Goal: Task Accomplishment & Management: Complete application form

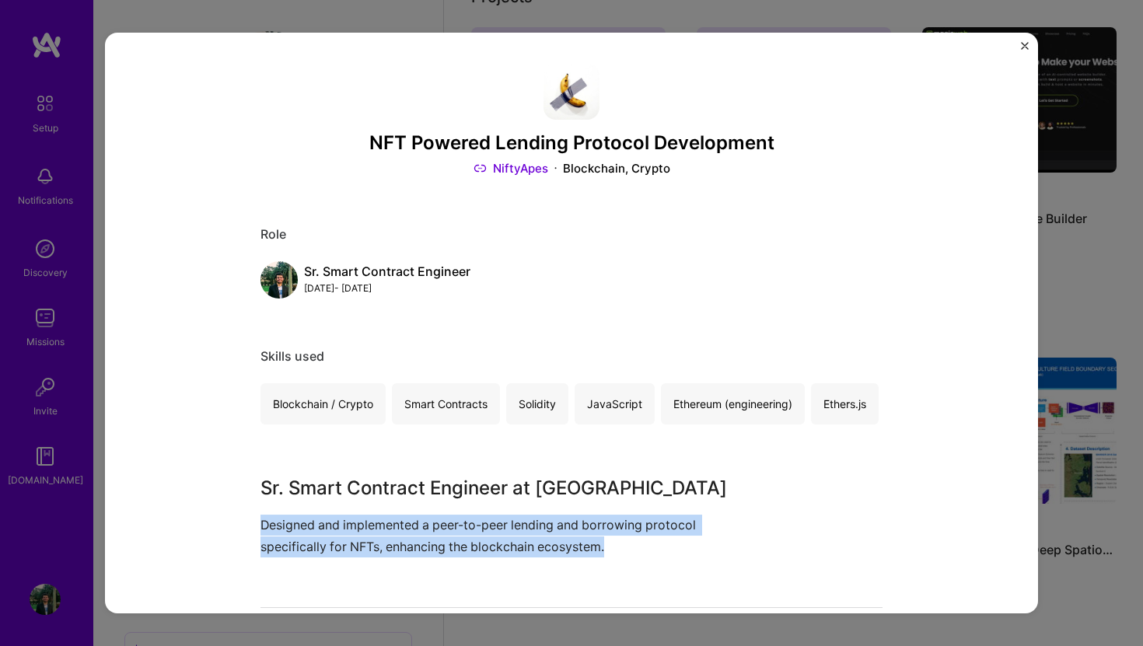
scroll to position [344, 0]
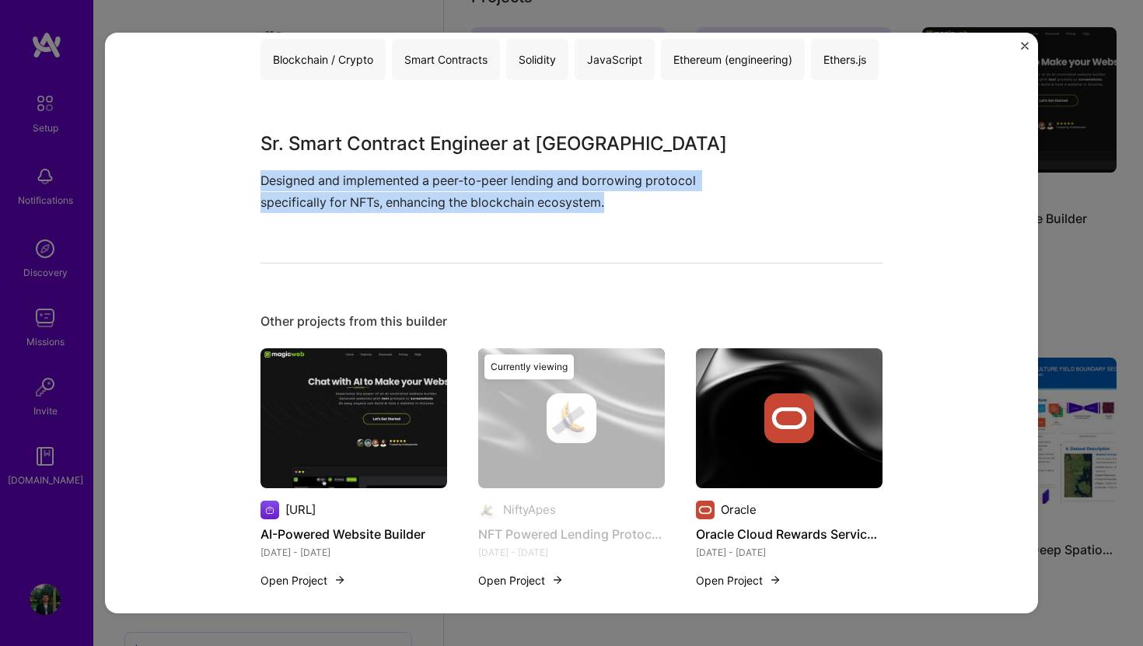
click at [666, 212] on p "Designed and implemented a peer-to-peer lending and borrowing protocol specific…" at bounding box center [512, 191] width 505 height 42
drag, startPoint x: 666, startPoint y: 245, endPoint x: 159, endPoint y: 220, distance: 506.7
click at [159, 220] on div "NFT Powered Lending Protocol Development NiftyApes Blockchain, Crypto Role Sr. …" at bounding box center [571, 324] width 933 height 582
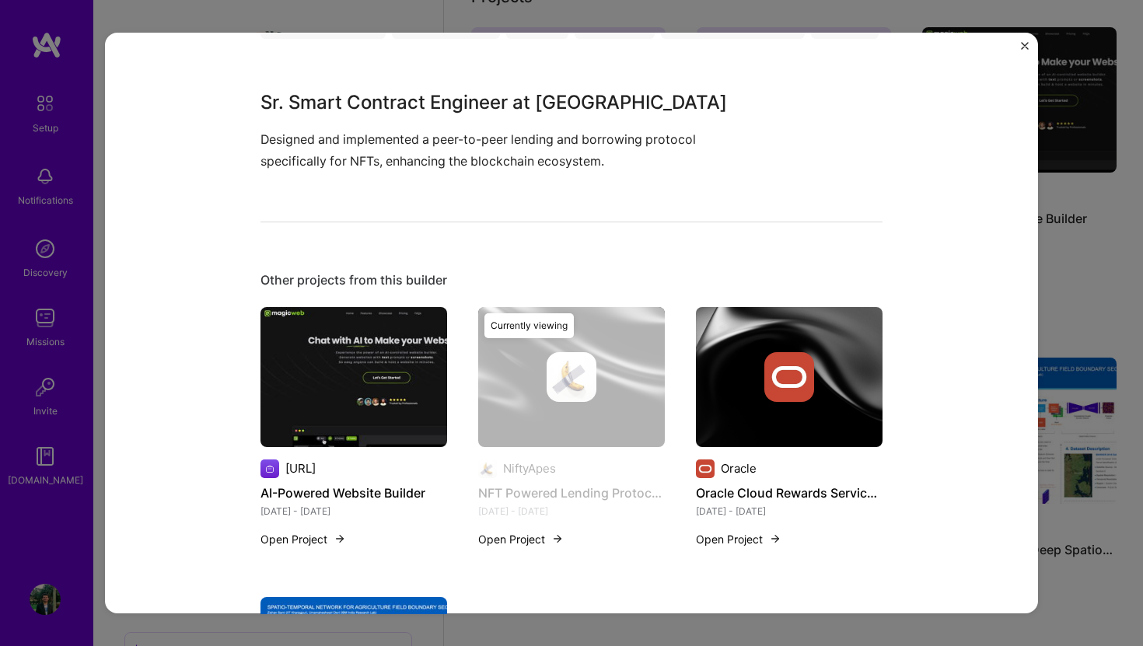
scroll to position [462, 0]
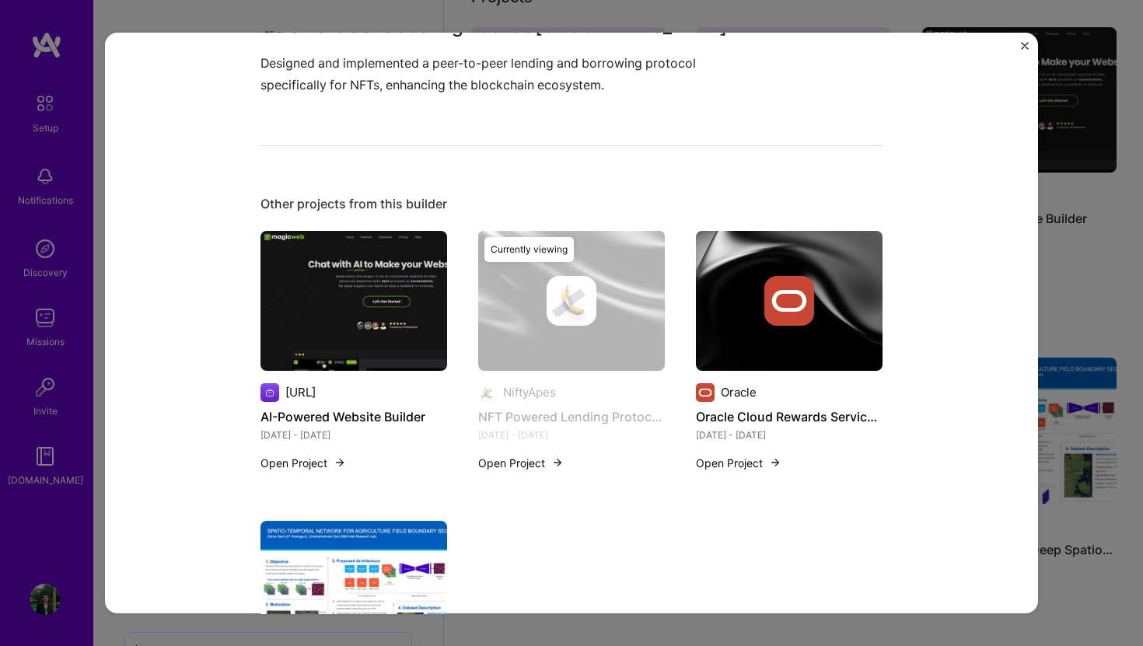
click at [379, 334] on img at bounding box center [353, 301] width 187 height 140
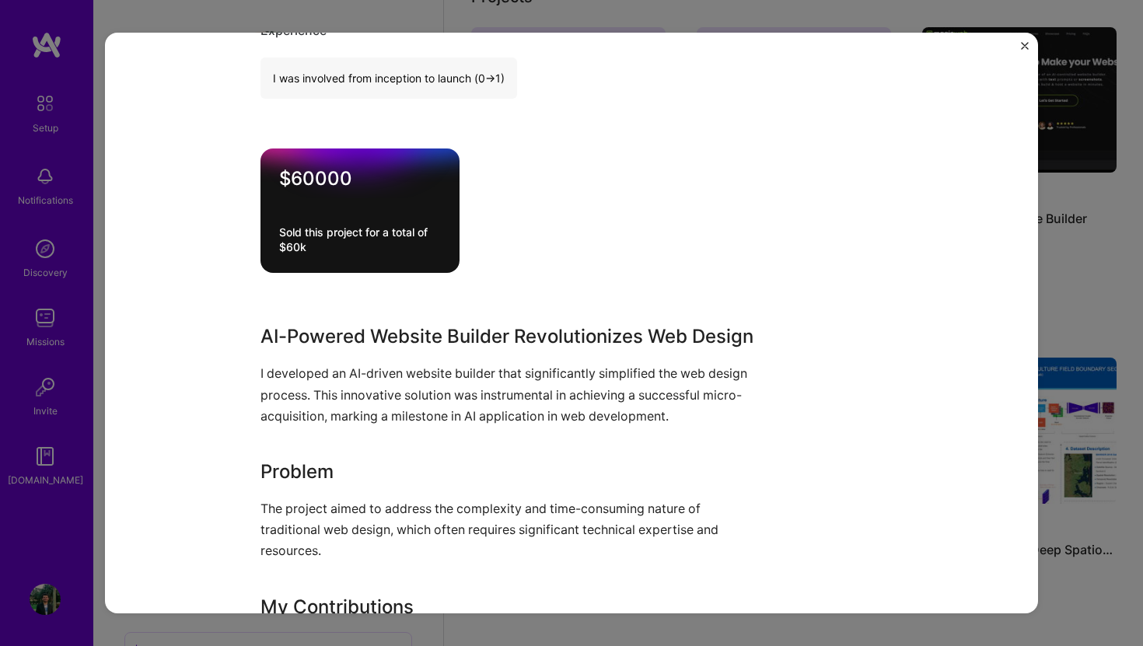
scroll to position [1058, 0]
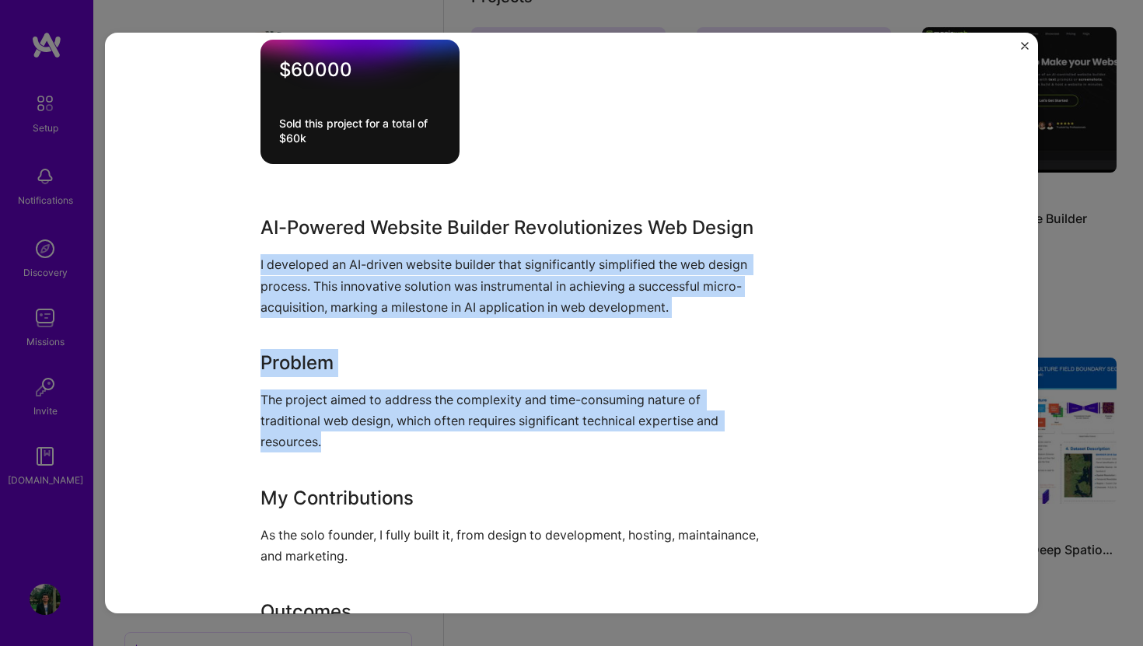
drag, startPoint x: 257, startPoint y: 264, endPoint x: 376, endPoint y: 442, distance: 213.0
click at [375, 442] on div "AI-Powered Website Builder [URL] SaaS, CMS Role Founder [DATE] - [DATE] Skills …" at bounding box center [571, 324] width 933 height 582
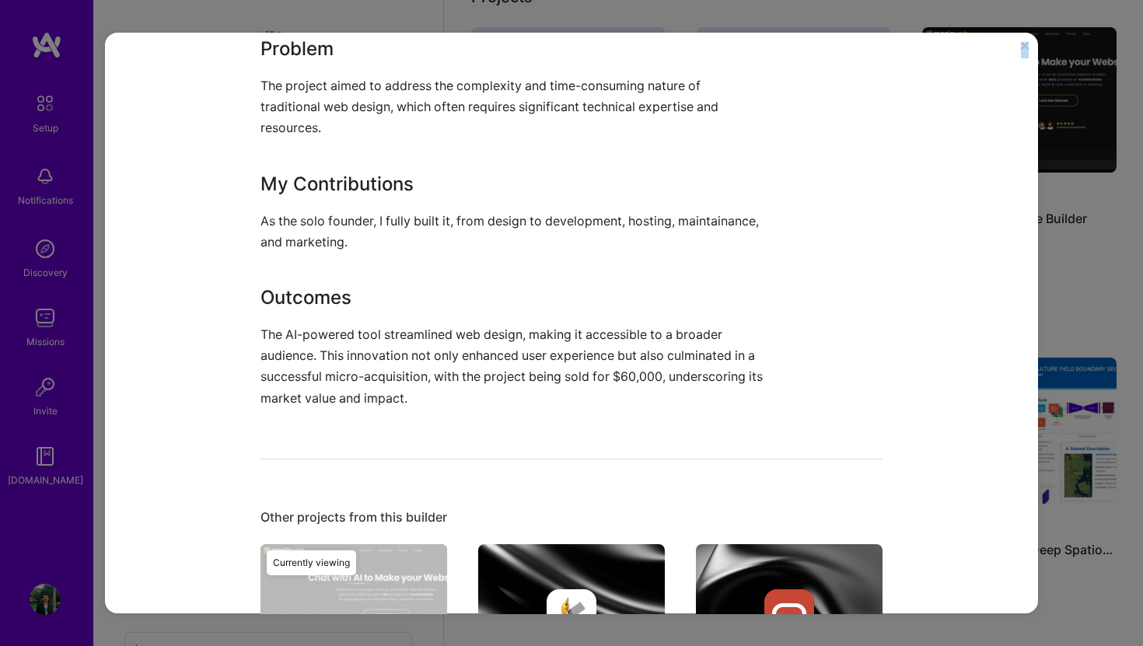
scroll to position [1430, 0]
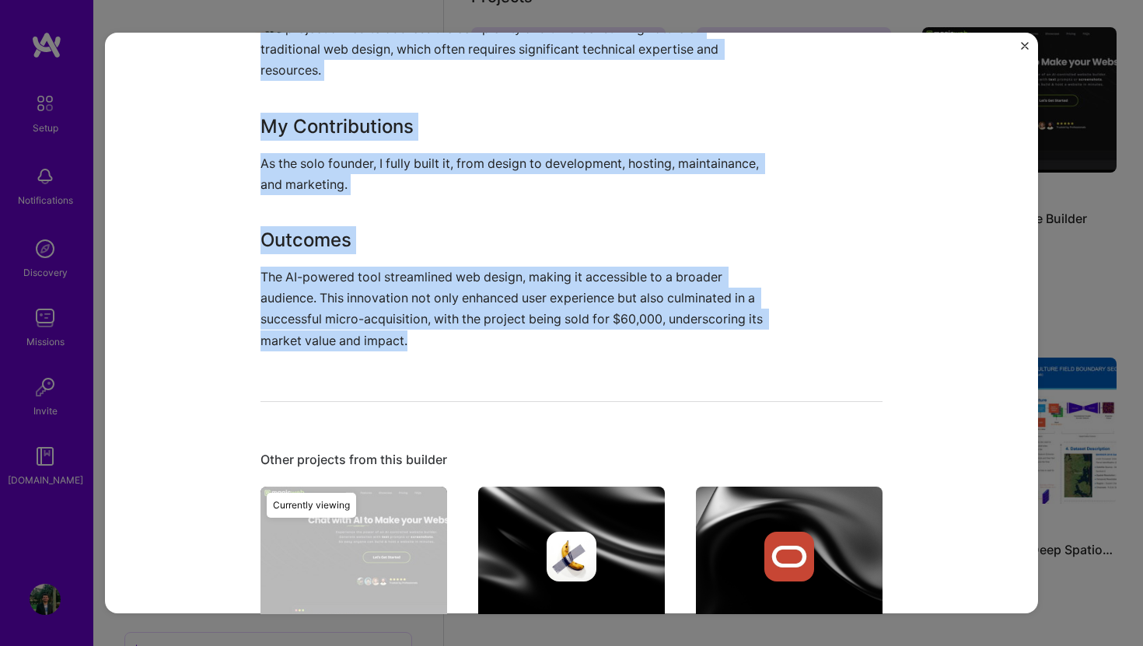
drag, startPoint x: 255, startPoint y: 229, endPoint x: 436, endPoint y: 367, distance: 227.5
click at [436, 367] on div "AI-Powered Website Builder [URL] SaaS, CMS Role Founder [DATE] - [DATE] Skills …" at bounding box center [571, 324] width 933 height 582
copy div "AI-Powered Website Builder Revolutionizes Web Design I developed an AI-driven w…"
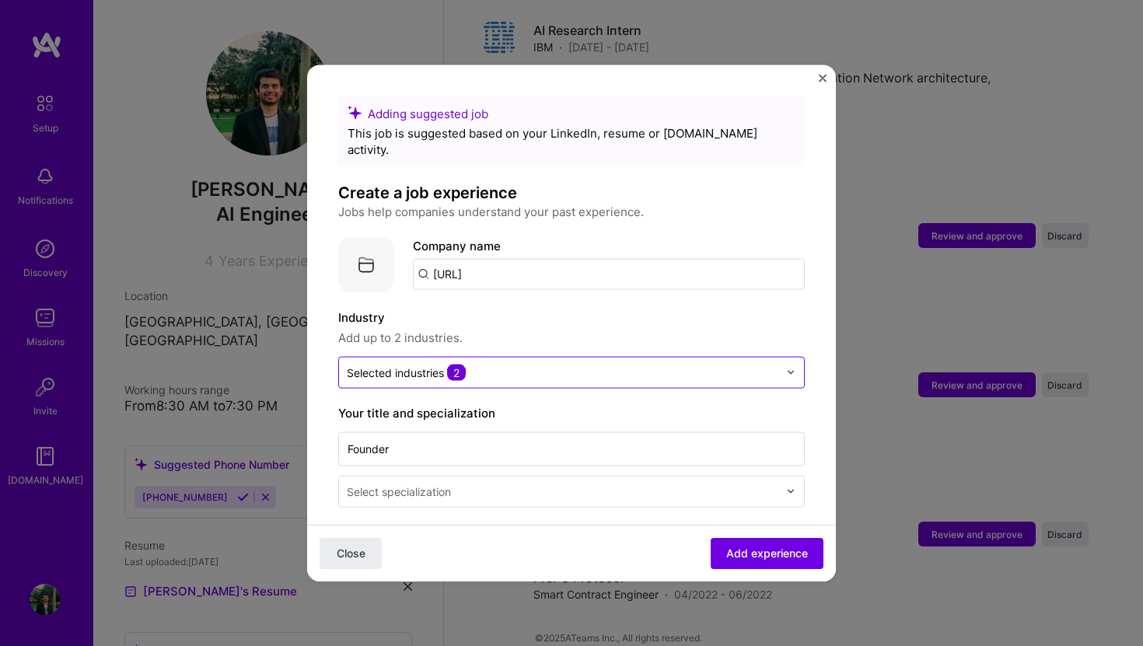
scroll to position [259, 0]
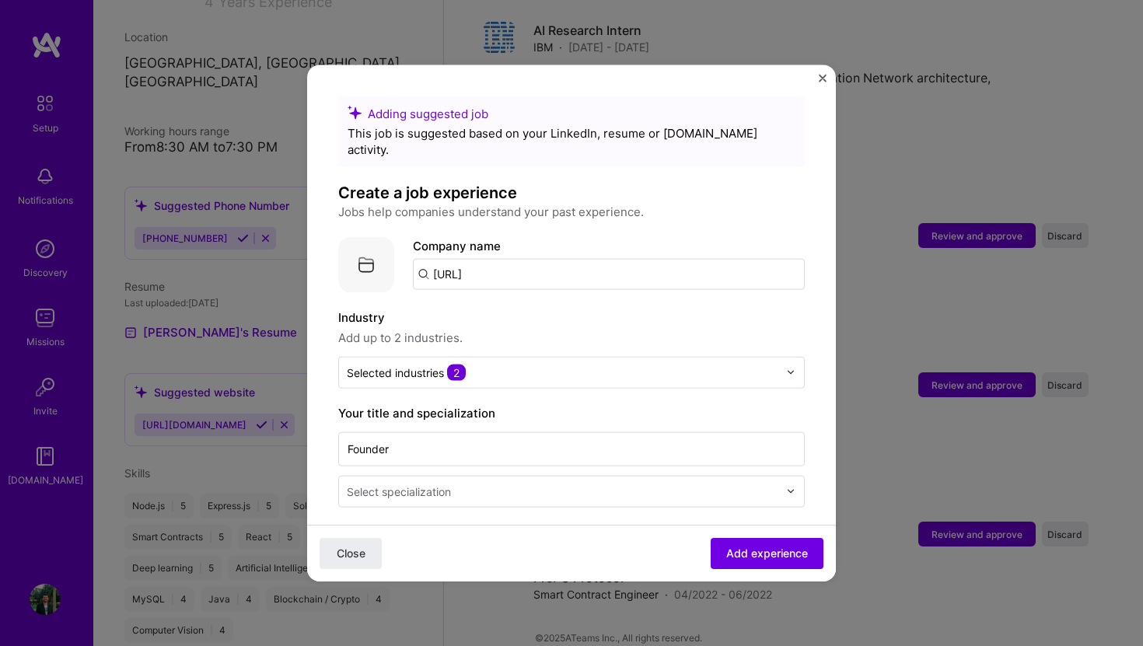
click at [582, 308] on label "Industry" at bounding box center [571, 317] width 466 height 19
click at [565, 260] on input "[URL]" at bounding box center [609, 273] width 392 height 31
click at [544, 308] on label "Industry" at bounding box center [571, 317] width 466 height 19
click at [554, 258] on input "[URL]" at bounding box center [609, 273] width 392 height 31
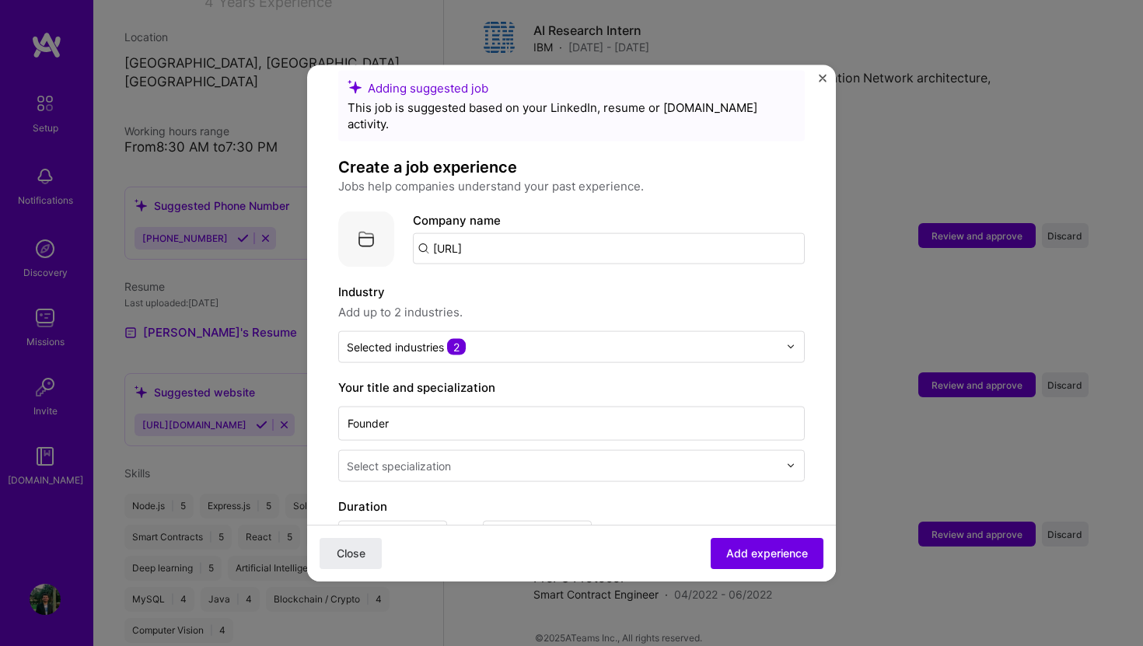
scroll to position [28, 0]
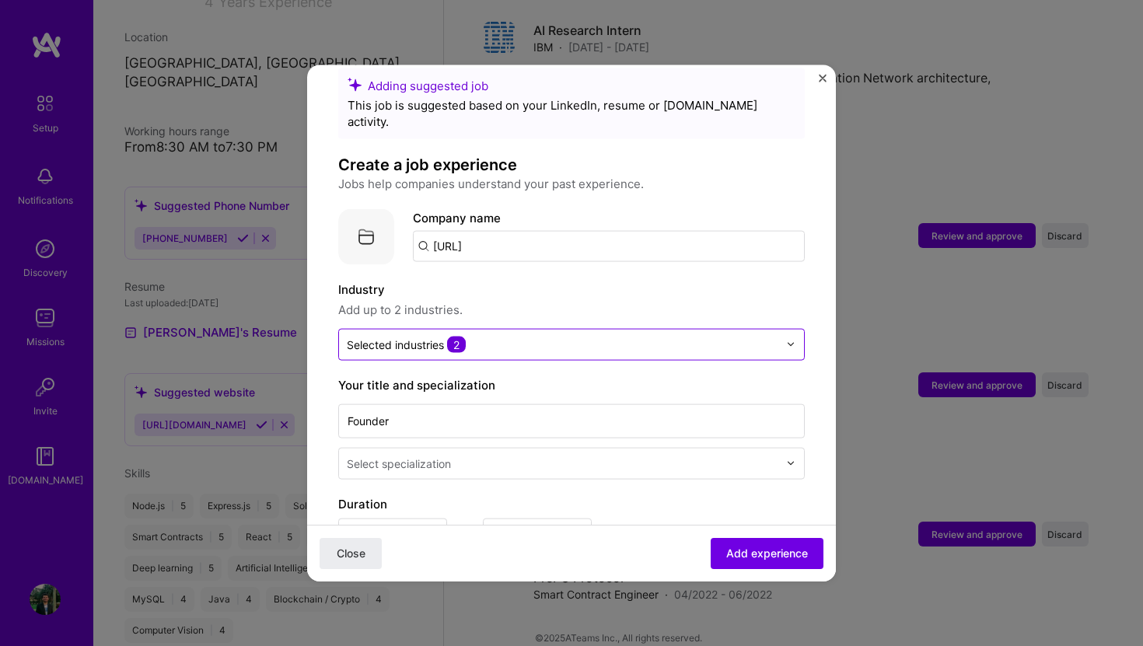
click at [540, 336] on input "text" at bounding box center [562, 344] width 431 height 16
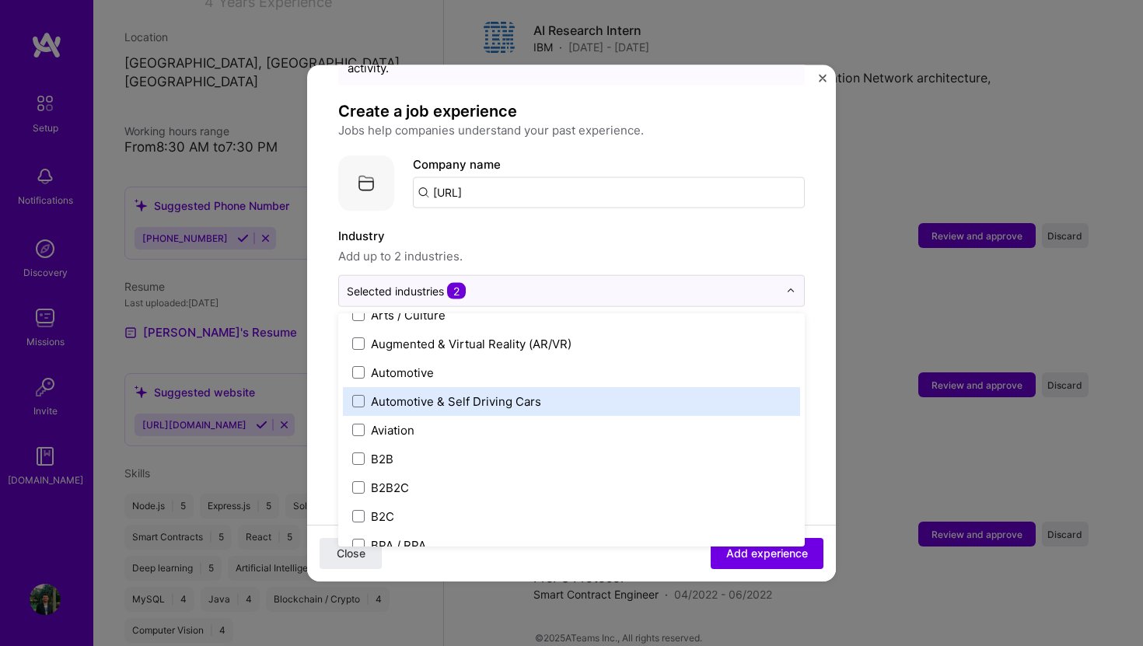
scroll to position [0, 0]
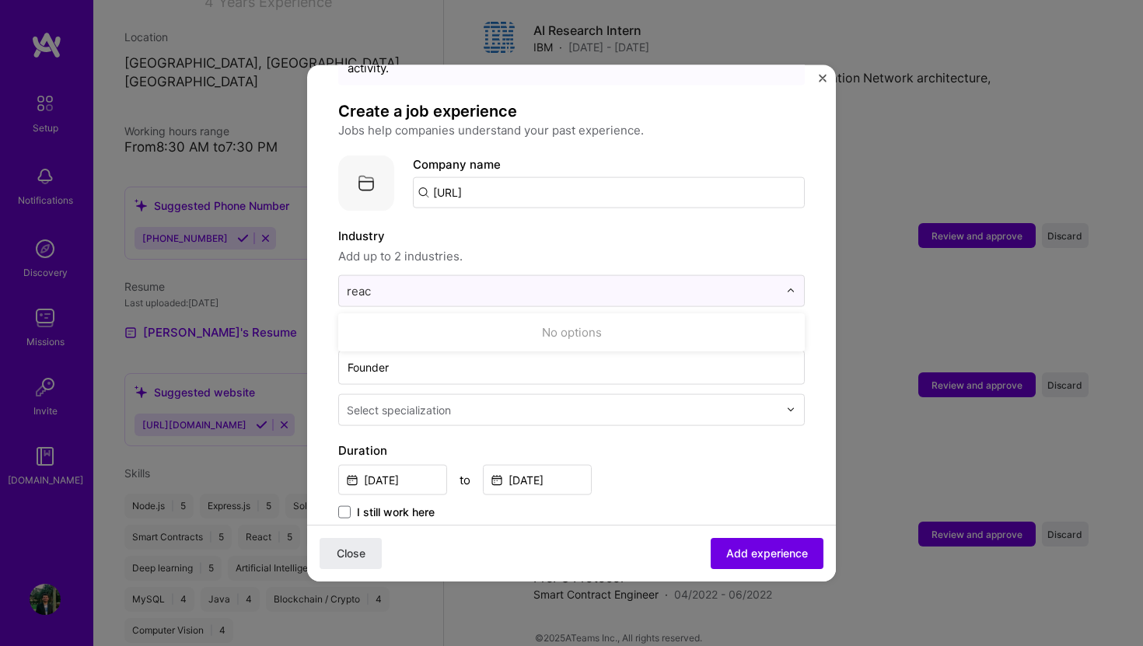
type input "reac"
click at [513, 246] on span "Add up to 2 industries." at bounding box center [571, 255] width 466 height 19
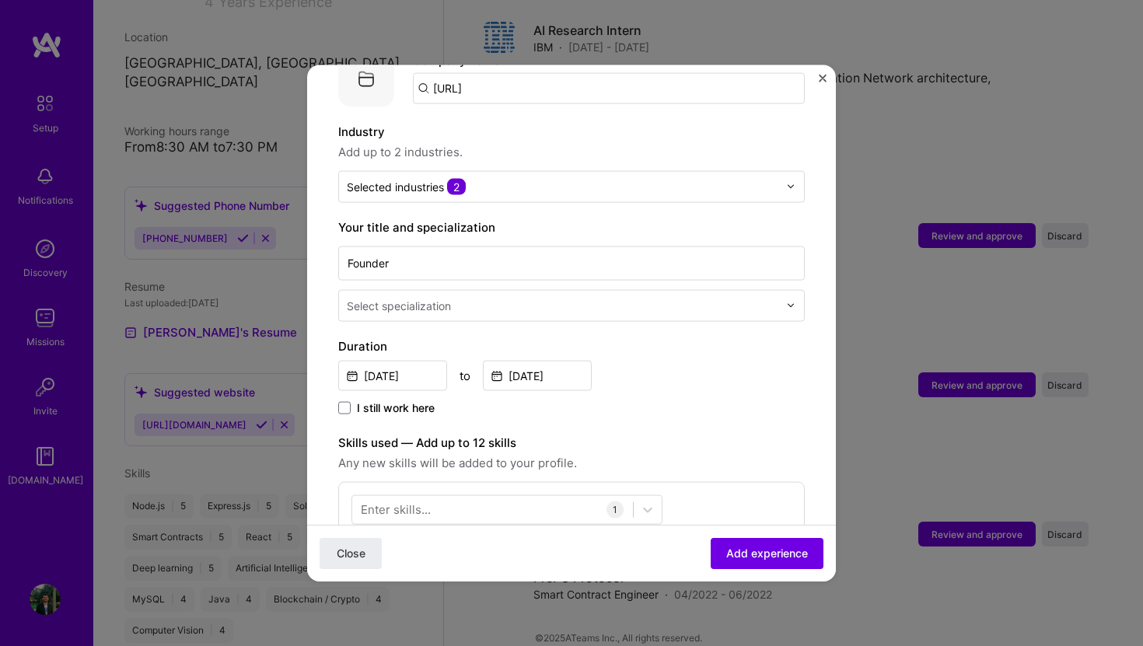
scroll to position [211, 0]
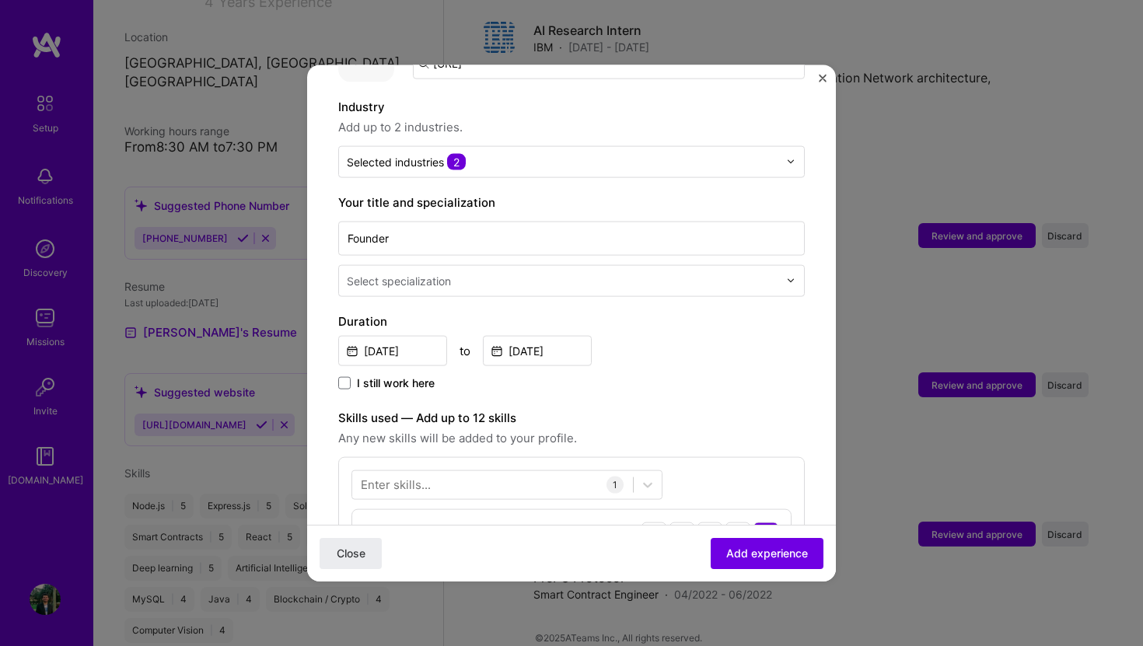
click at [493, 272] on input "text" at bounding box center [564, 280] width 435 height 16
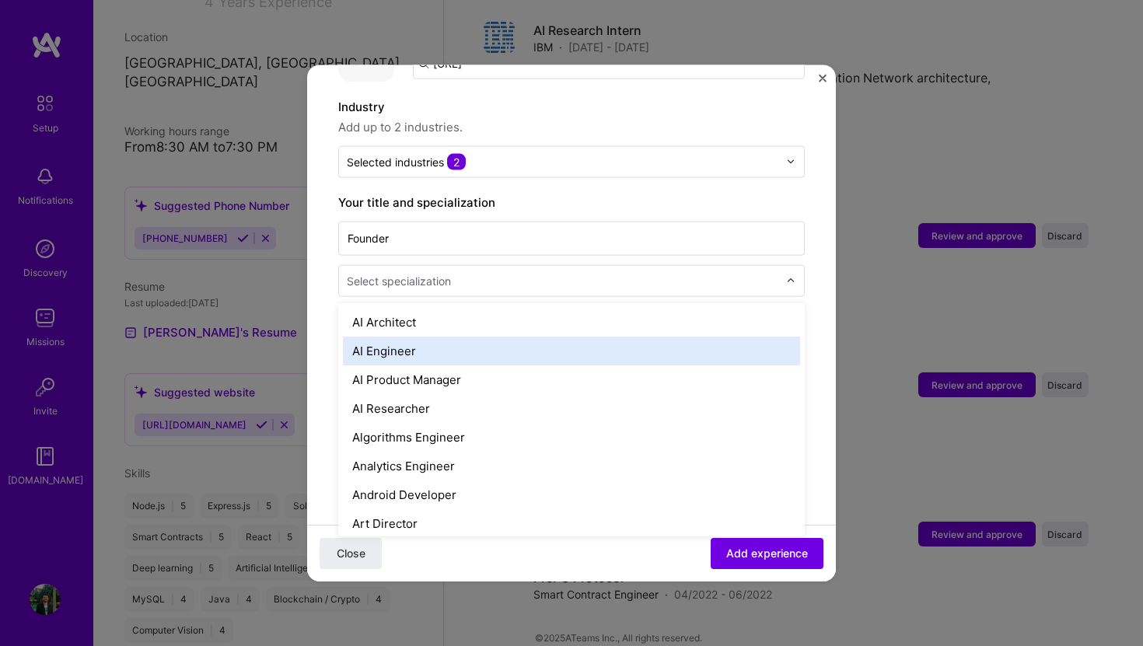
click at [472, 336] on div "AI Engineer" at bounding box center [571, 350] width 457 height 29
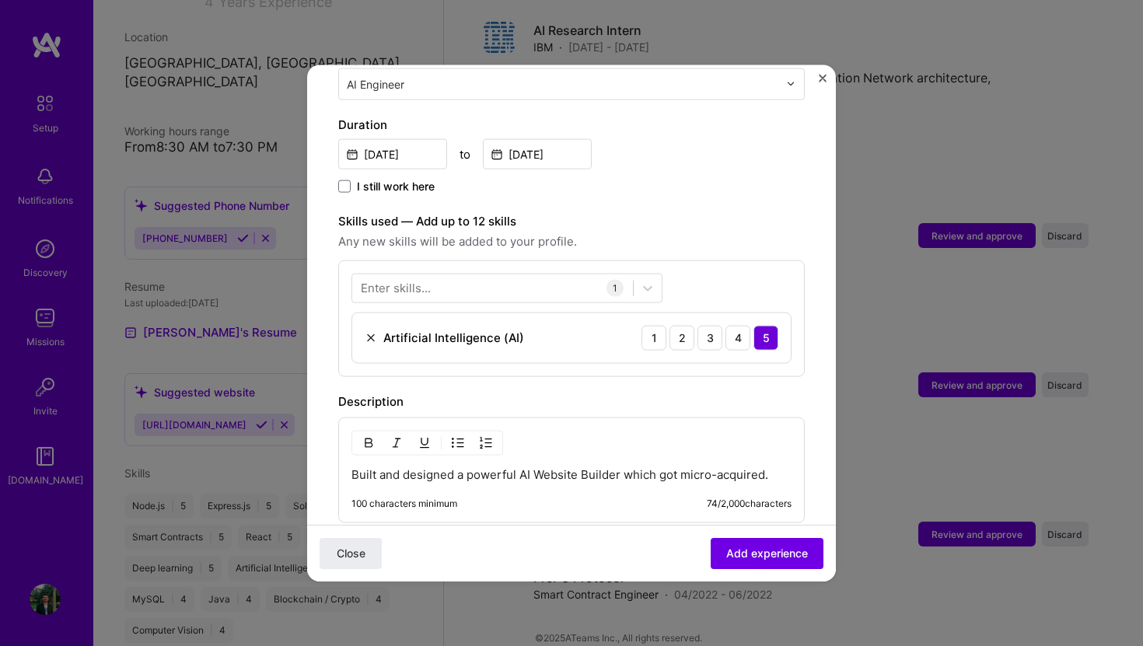
scroll to position [400, 0]
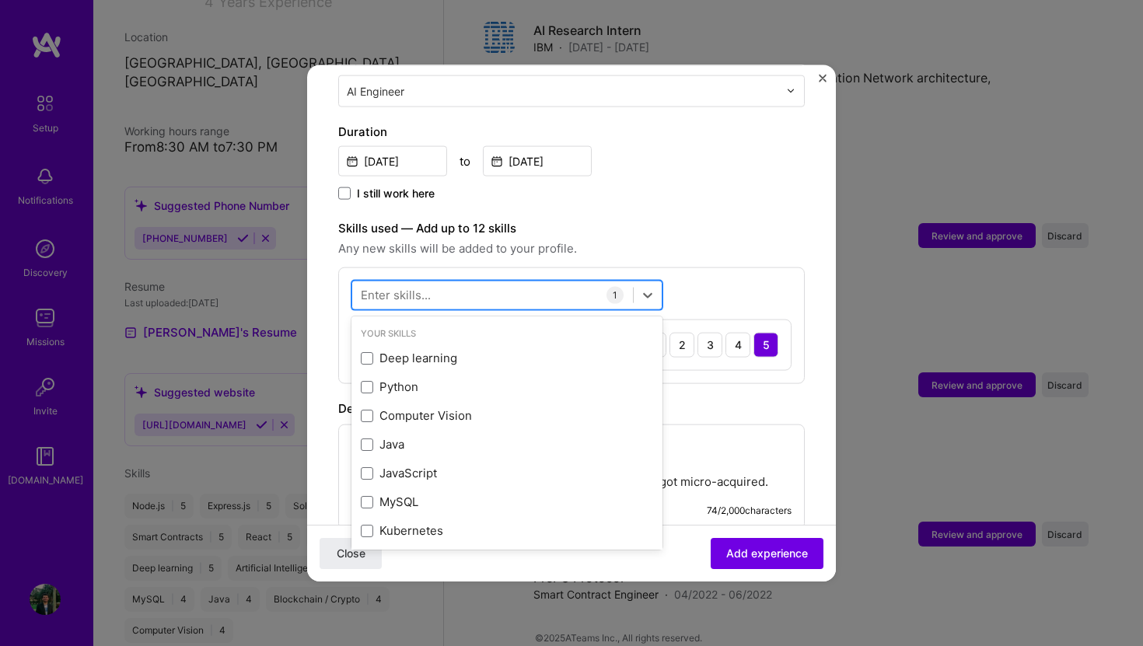
click at [442, 282] on div at bounding box center [492, 295] width 281 height 26
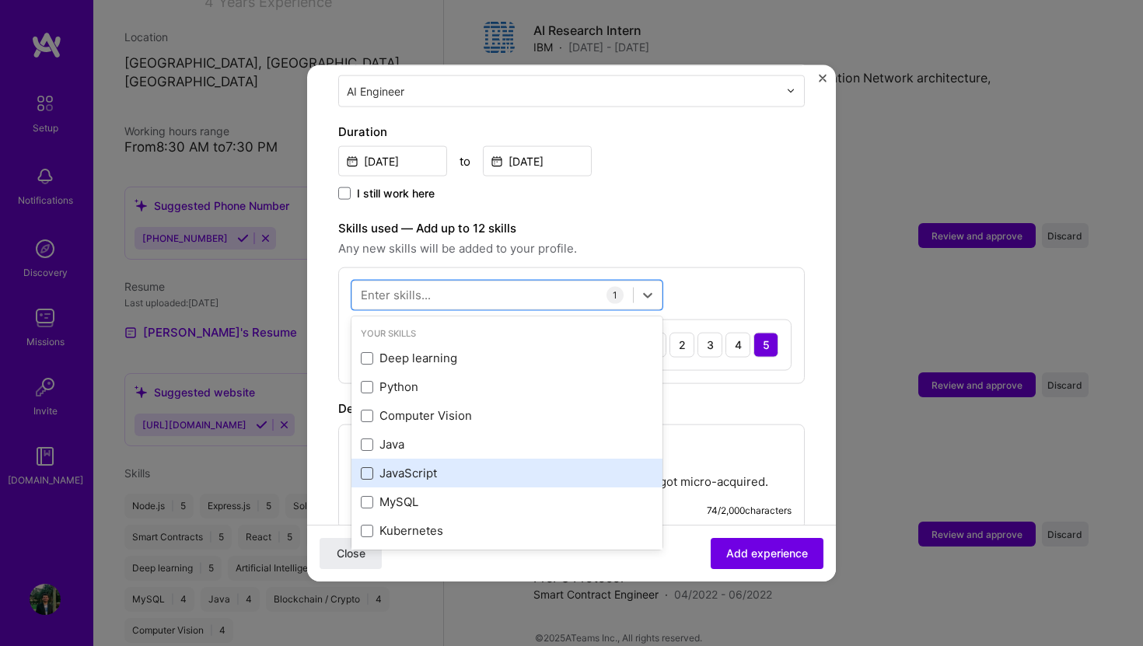
click at [368, 466] on span at bounding box center [367, 472] width 12 height 12
click at [0, 0] on input "checkbox" at bounding box center [0, 0] width 0 height 0
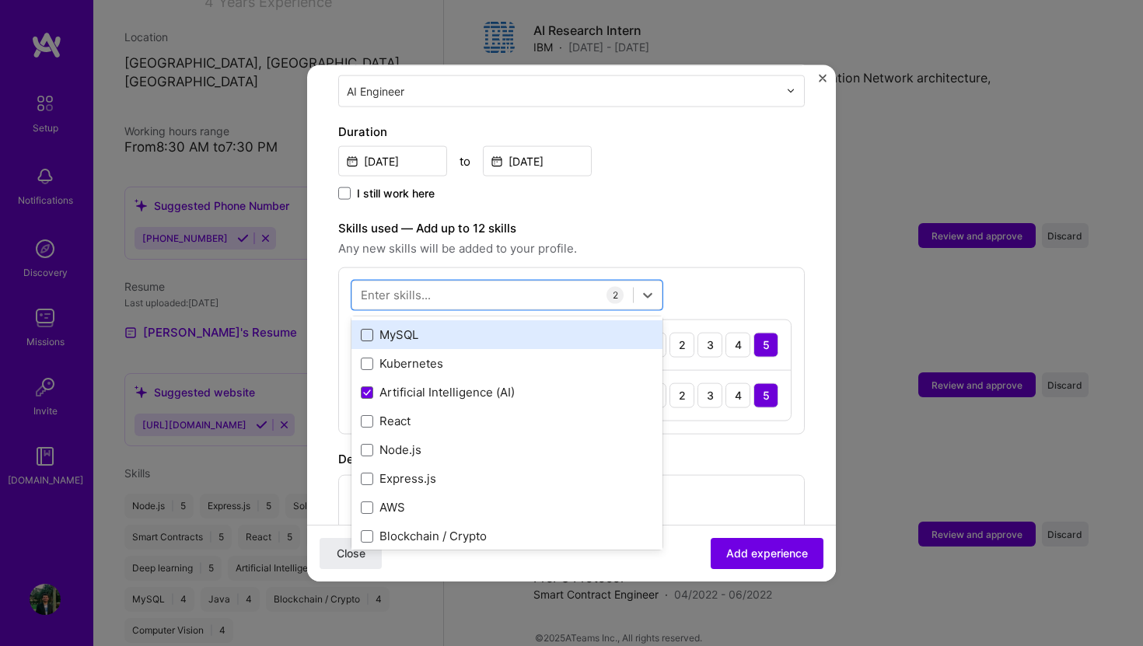
scroll to position [172, 0]
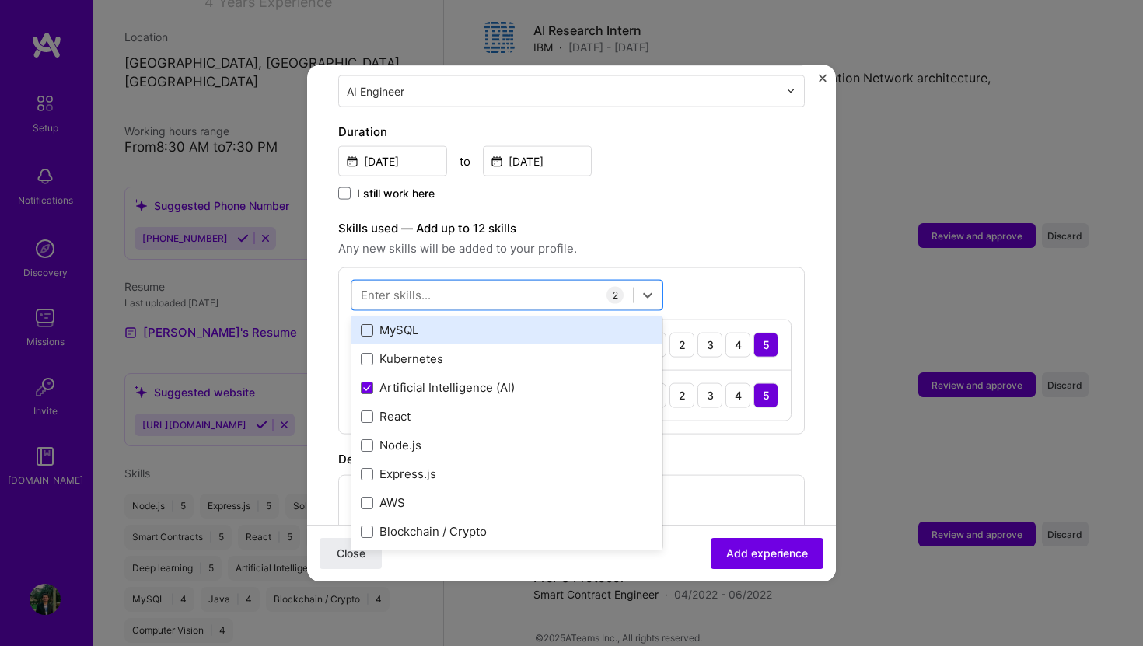
click at [364, 410] on span at bounding box center [367, 416] width 12 height 12
click at [0, 0] on input "checkbox" at bounding box center [0, 0] width 0 height 0
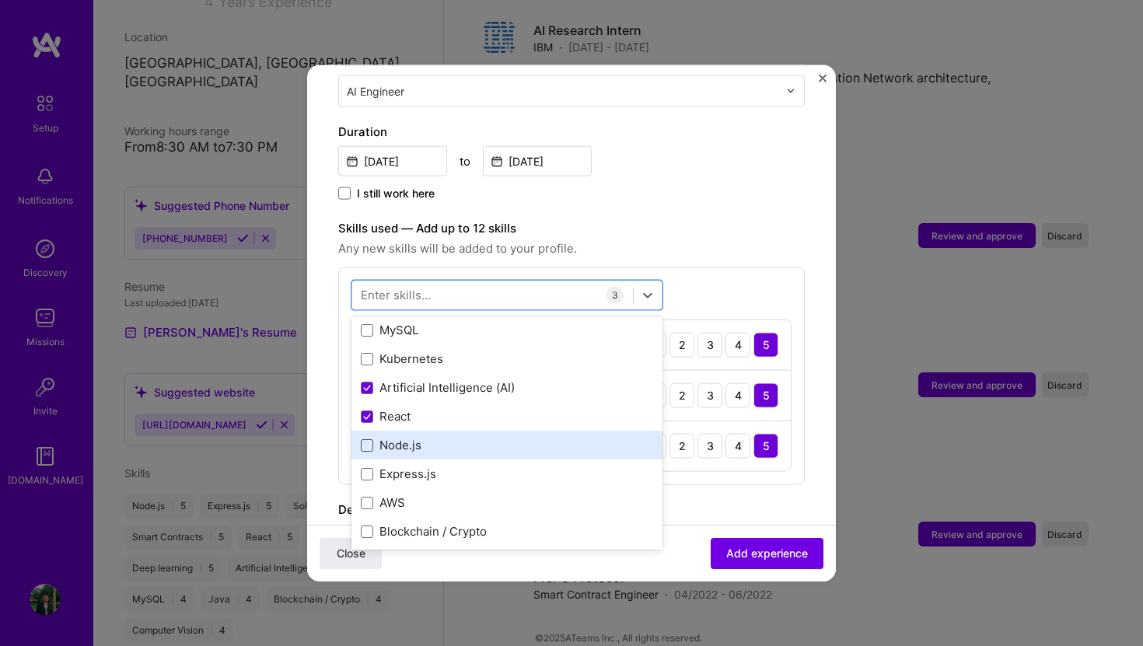
click at [365, 438] on span at bounding box center [367, 444] width 12 height 12
click at [0, 0] on input "checkbox" at bounding box center [0, 0] width 0 height 0
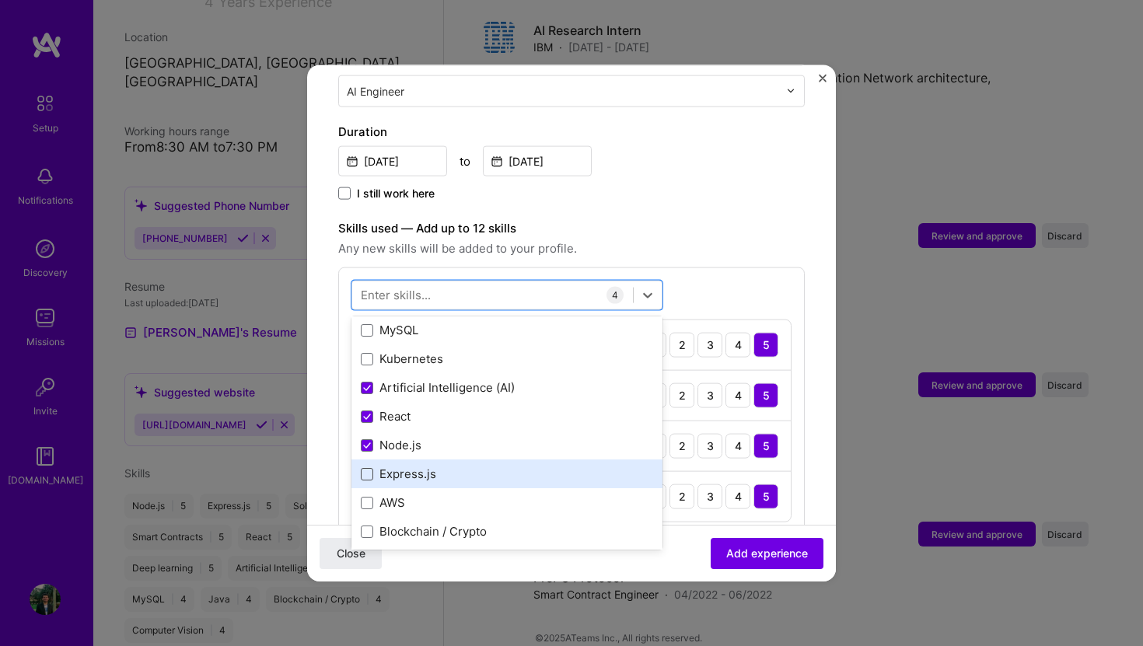
click at [365, 467] on span at bounding box center [367, 473] width 12 height 12
click at [0, 0] on input "checkbox" at bounding box center [0, 0] width 0 height 0
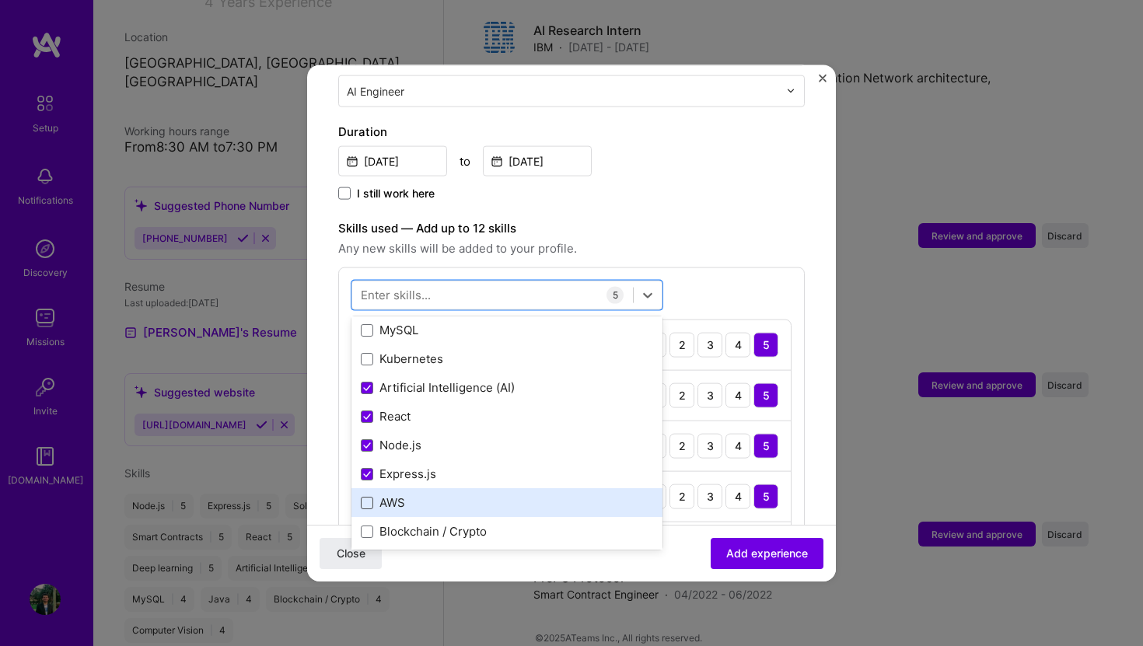
click at [365, 496] on span at bounding box center [367, 502] width 12 height 12
click at [0, 0] on input "checkbox" at bounding box center [0, 0] width 0 height 0
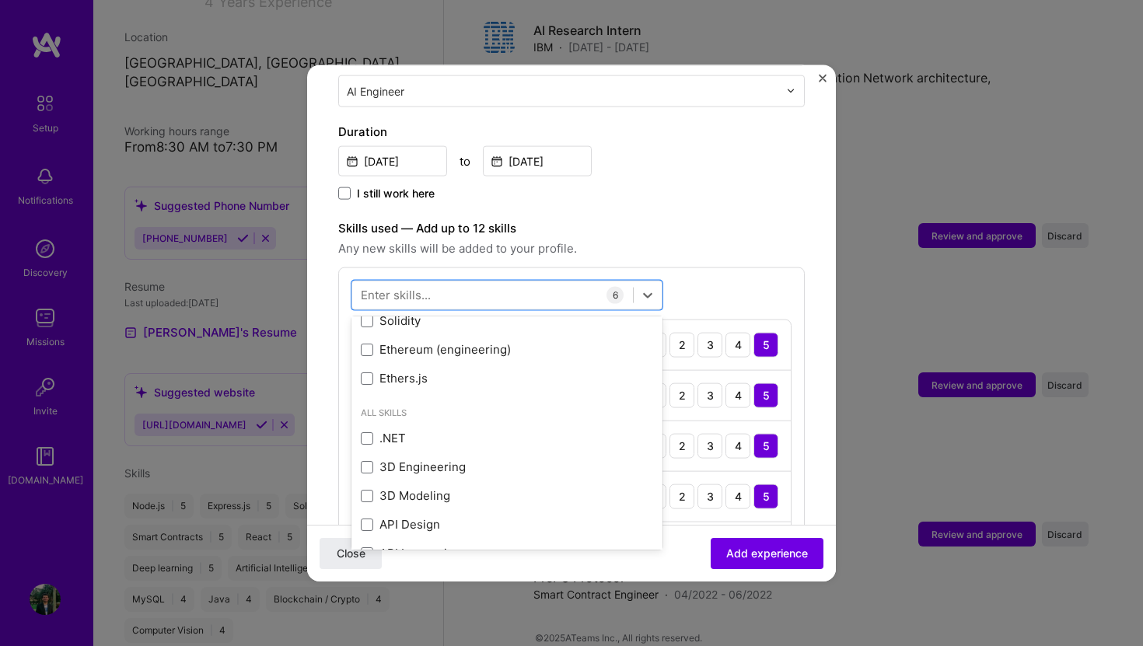
scroll to position [448, 0]
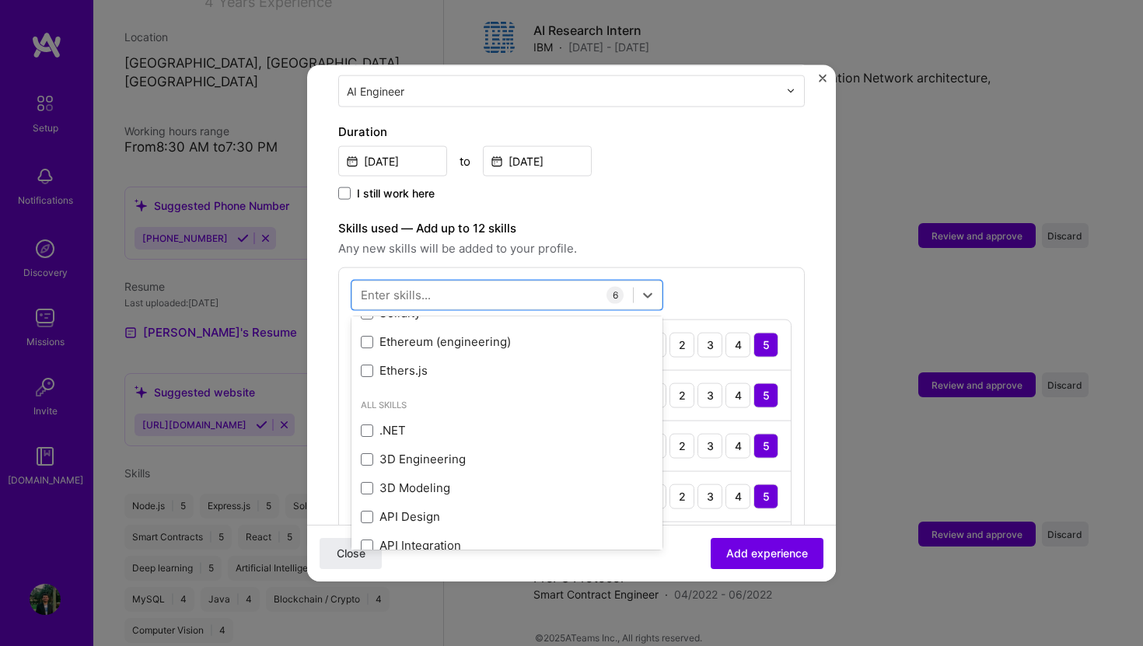
click at [805, 462] on form "Adding suggested job This job is suggested based on your LinkedIn, resume or A.…" at bounding box center [571, 407] width 529 height 1424
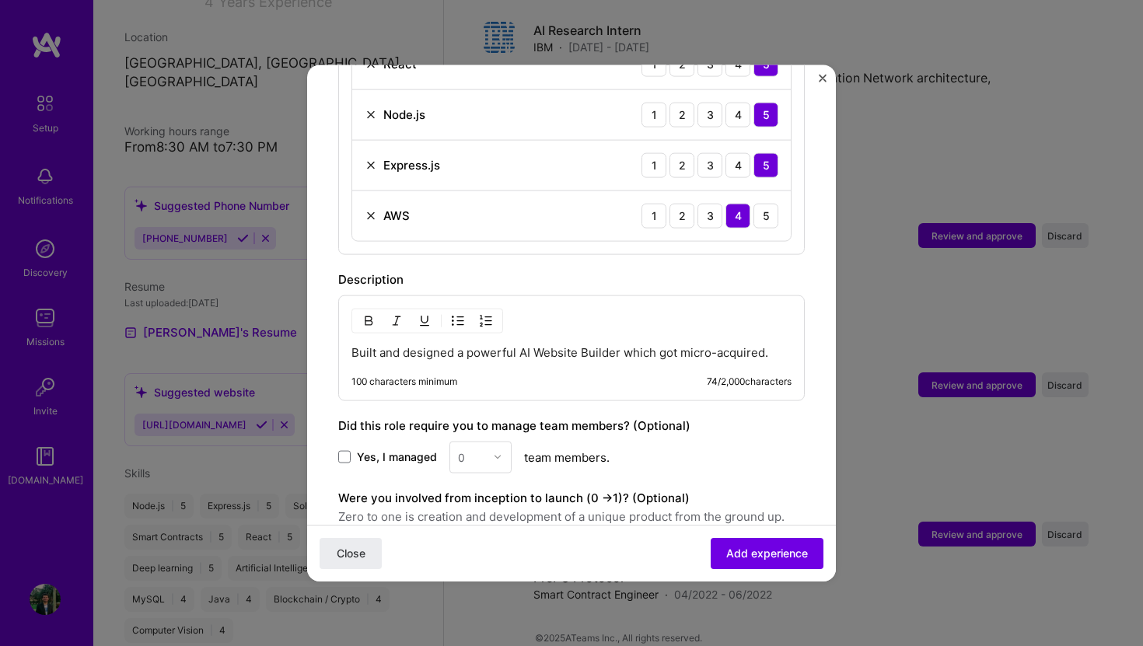
scroll to position [862, 0]
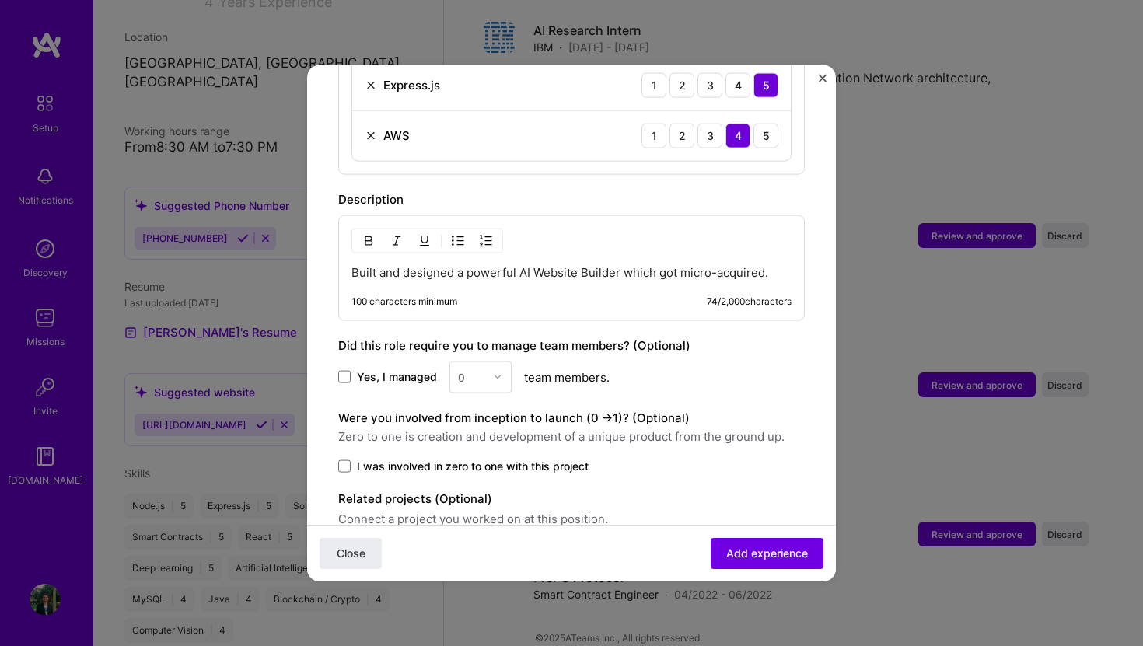
click at [770, 264] on p "Built and designed a powerful AI Website Builder which got micro-acquired." at bounding box center [571, 272] width 440 height 16
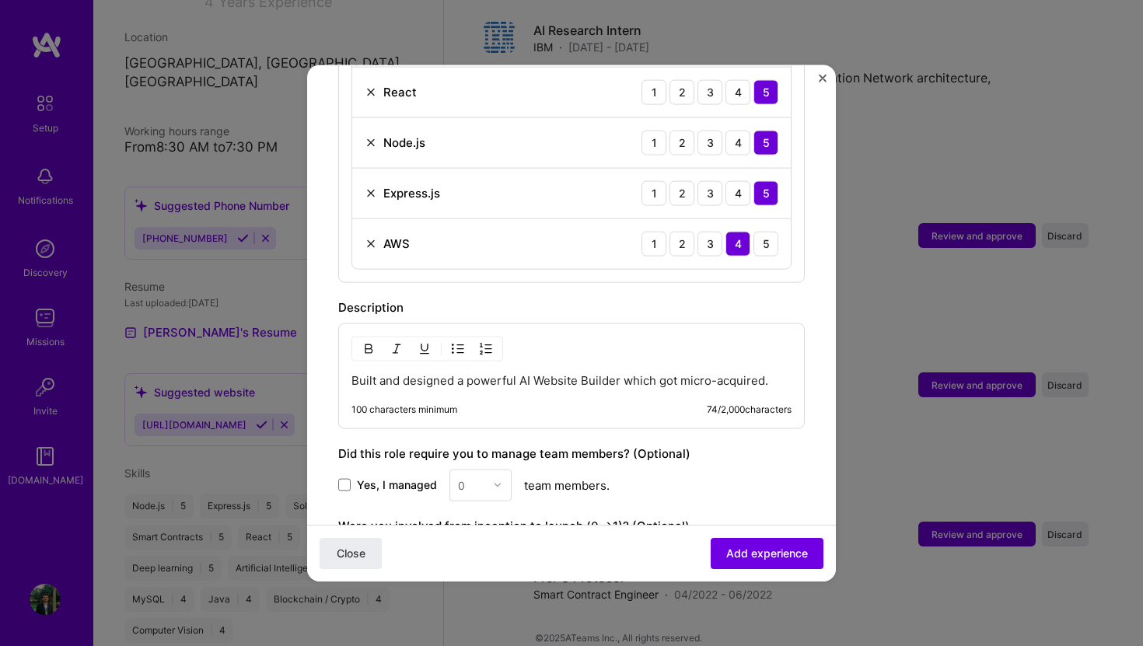
scroll to position [804, 0]
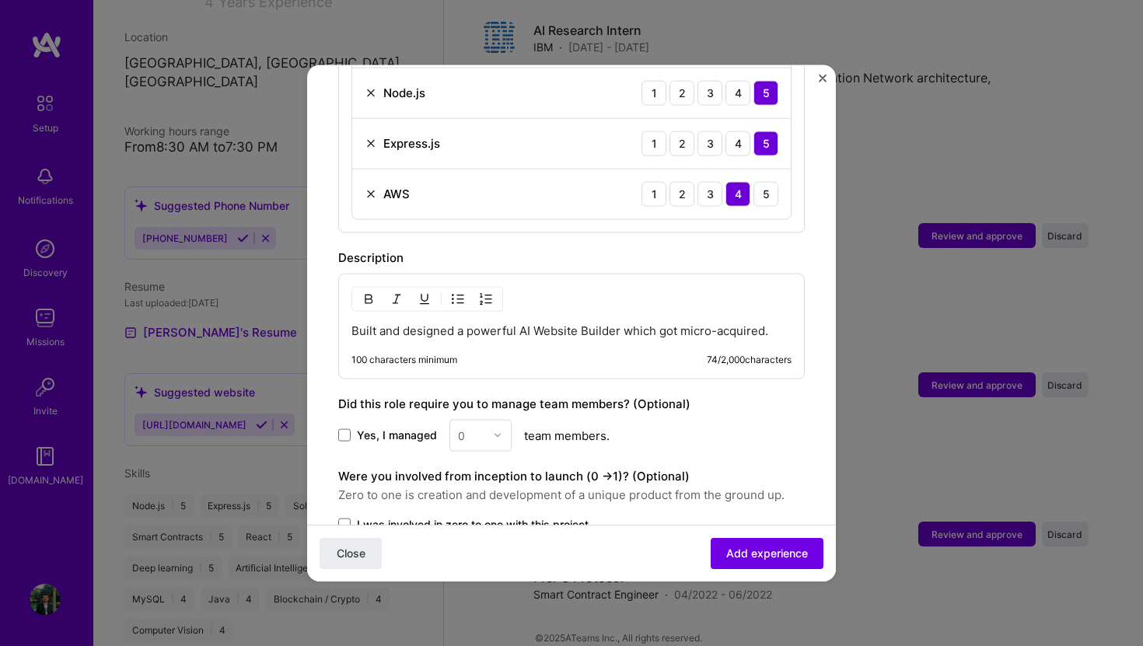
click at [473, 323] on p "Built and designed a powerful AI Website Builder which got micro-acquired." at bounding box center [571, 331] width 440 height 16
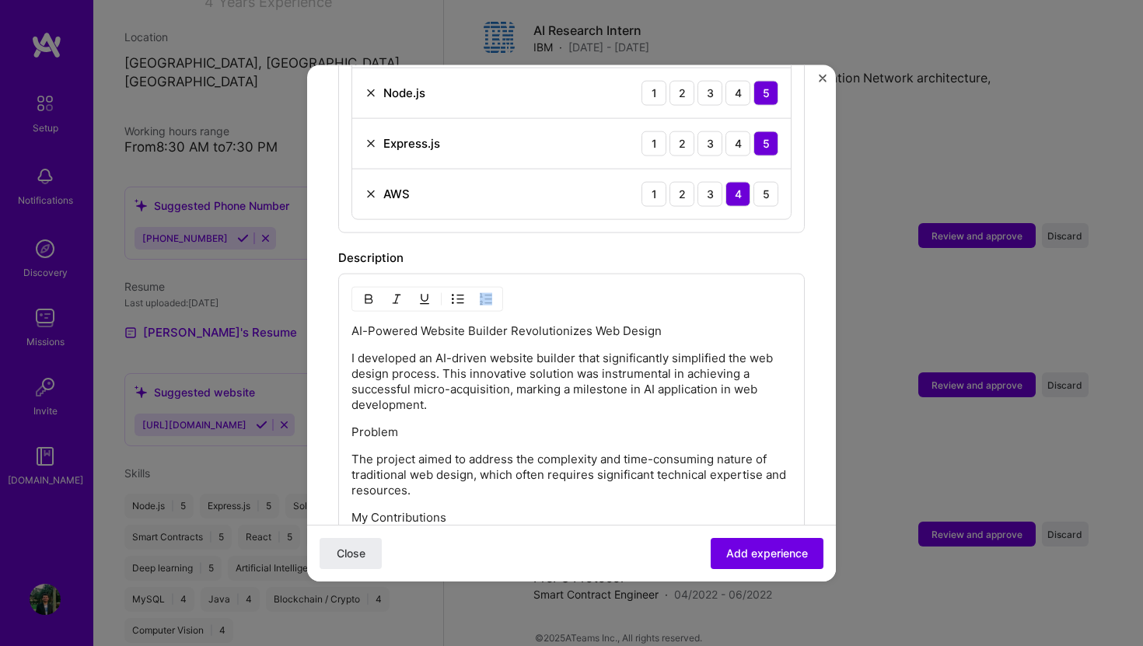
drag, startPoint x: 349, startPoint y: 316, endPoint x: 704, endPoint y: 316, distance: 354.5
click at [705, 316] on div "AI-Powered Website Builder Revolutionizes Web Design I developed an AI-driven w…" at bounding box center [571, 454] width 466 height 362
drag, startPoint x: 704, startPoint y: 316, endPoint x: 344, endPoint y: 320, distance: 359.2
click at [344, 320] on div "AI-Powered Website Builder Revolutionizes Web Design I developed an AI-driven w…" at bounding box center [571, 454] width 466 height 362
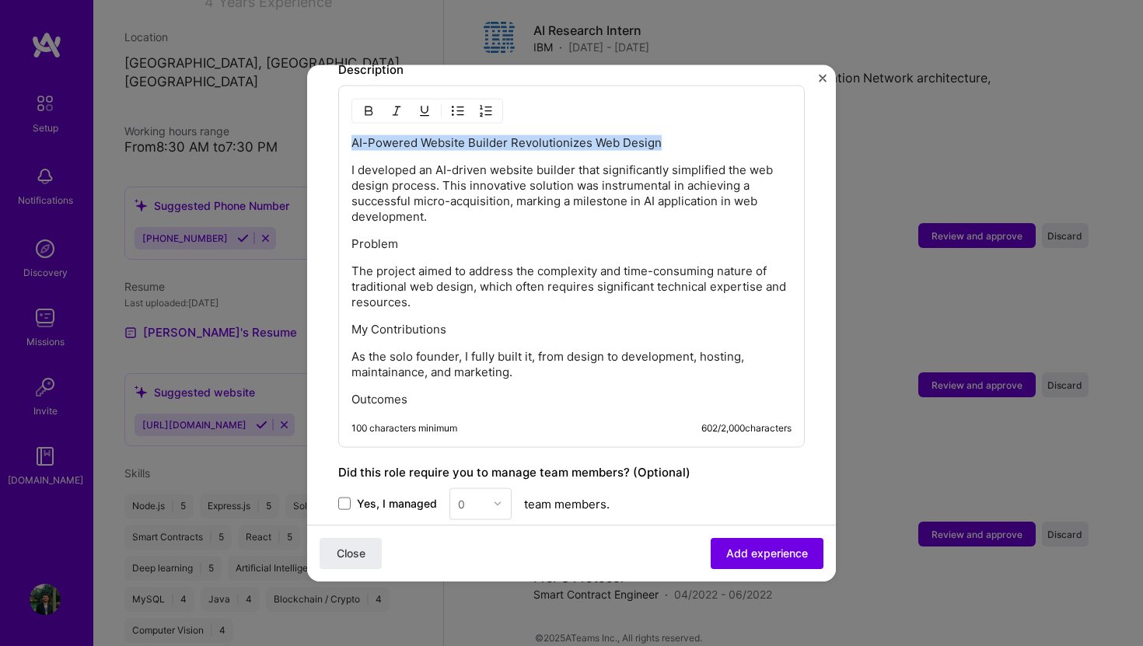
scroll to position [968, 0]
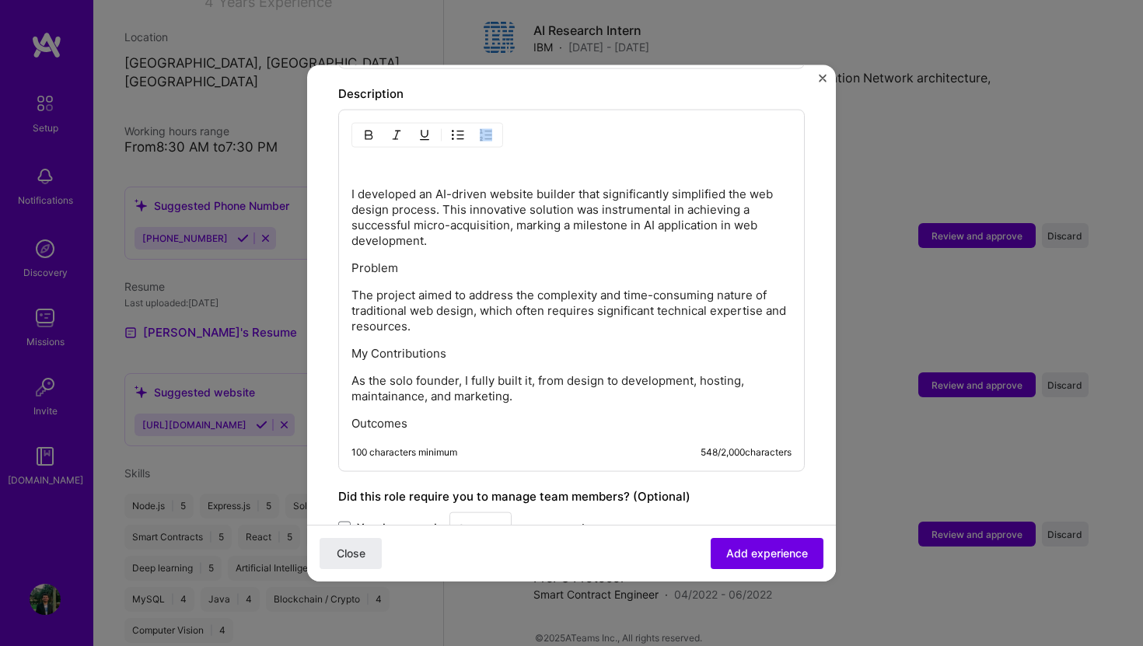
drag, startPoint x: 345, startPoint y: 171, endPoint x: 419, endPoint y: 310, distance: 157.5
click at [419, 311] on div "I developed an AI-driven website builder that significantly simplified the web …" at bounding box center [571, 290] width 466 height 362
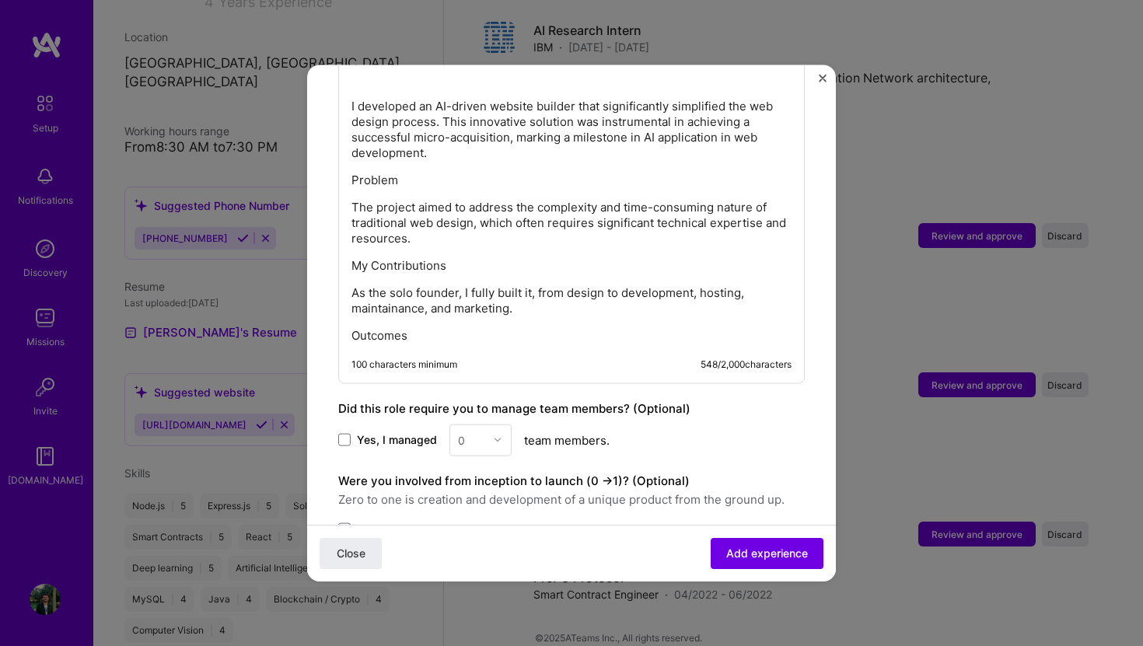
scroll to position [1057, 0]
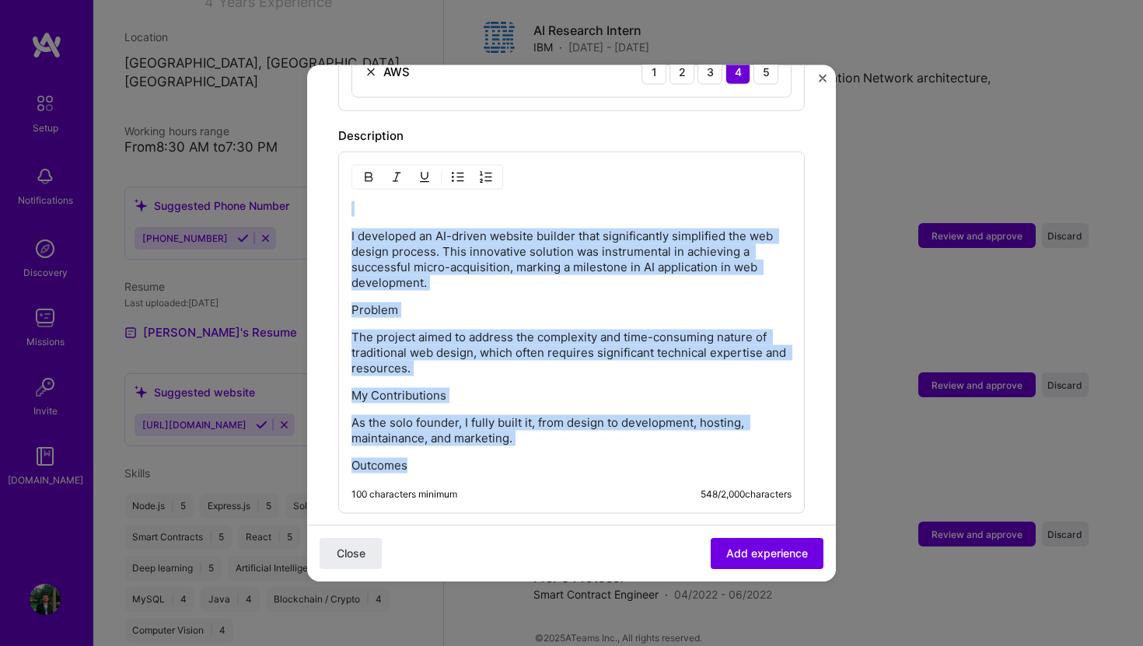
drag, startPoint x: 457, startPoint y: 320, endPoint x: 293, endPoint y: 65, distance: 303.2
click at [293, 65] on div "Adding suggested job This job is suggested based on your LinkedIn, resume or A.…" at bounding box center [571, 323] width 1143 height 646
